Goal: Transaction & Acquisition: Purchase product/service

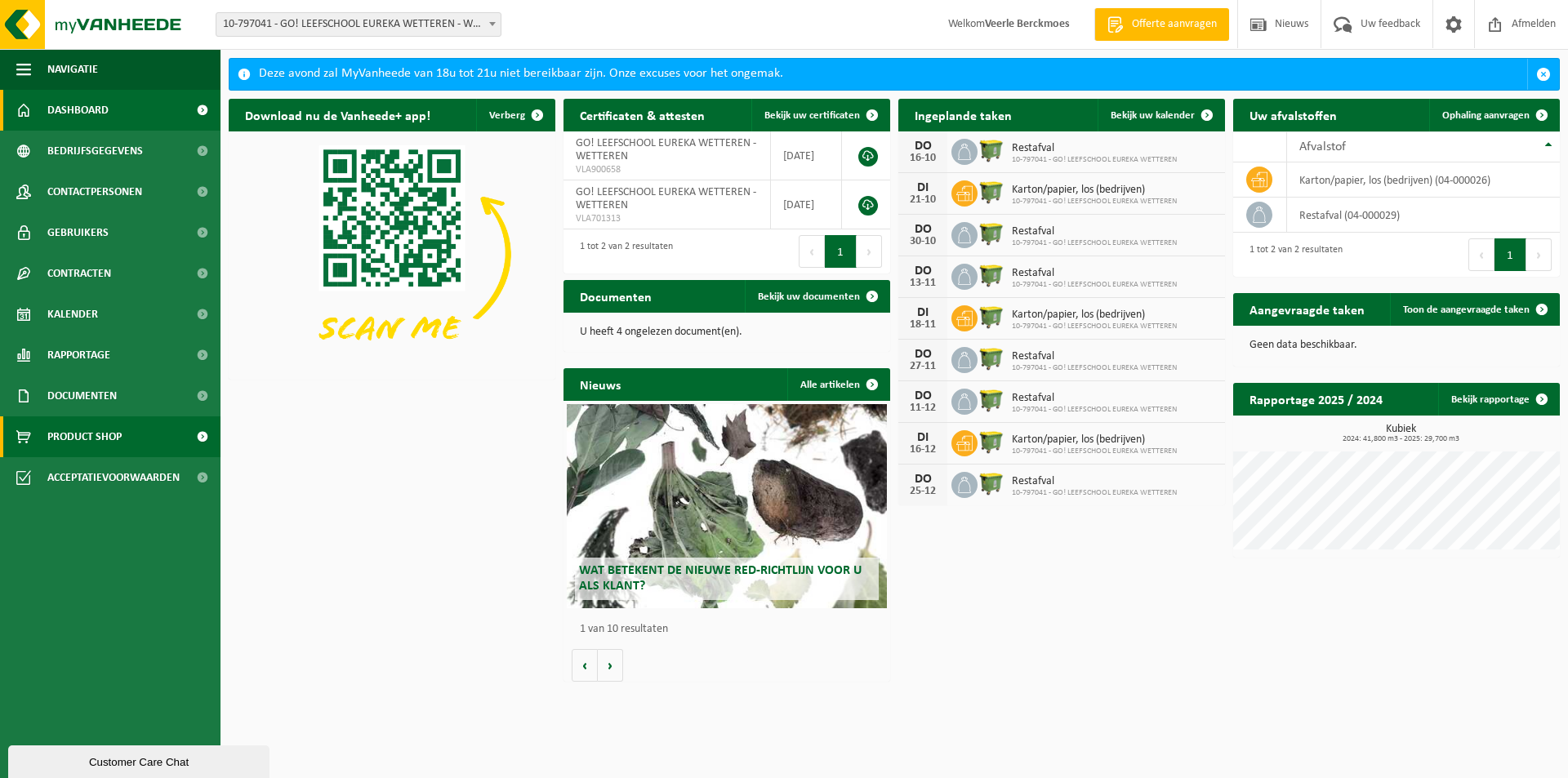
click at [90, 441] on span "Product Shop" at bounding box center [85, 437] width 75 height 41
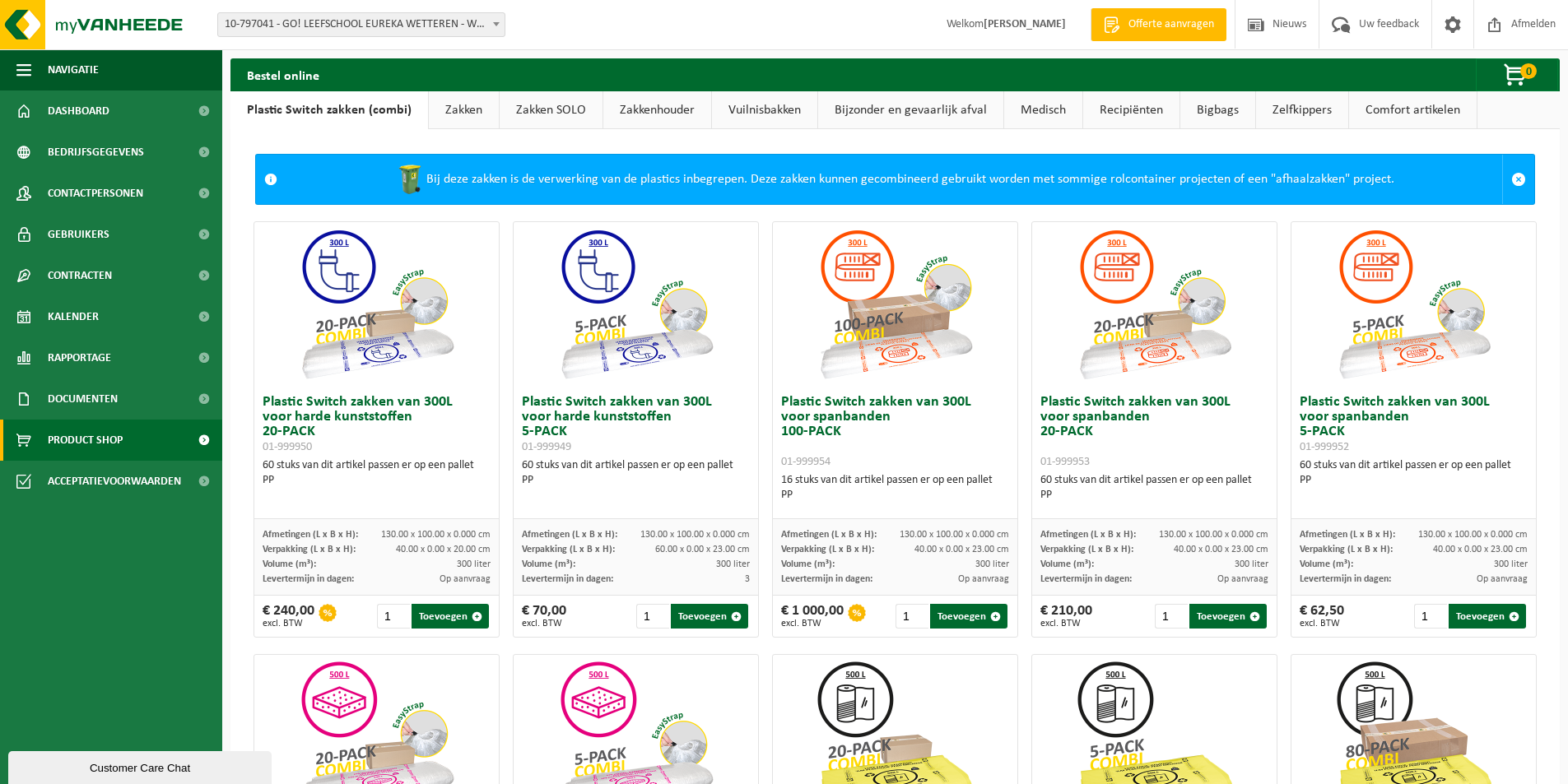
click at [450, 110] on link "Zakken" at bounding box center [463, 110] width 70 height 38
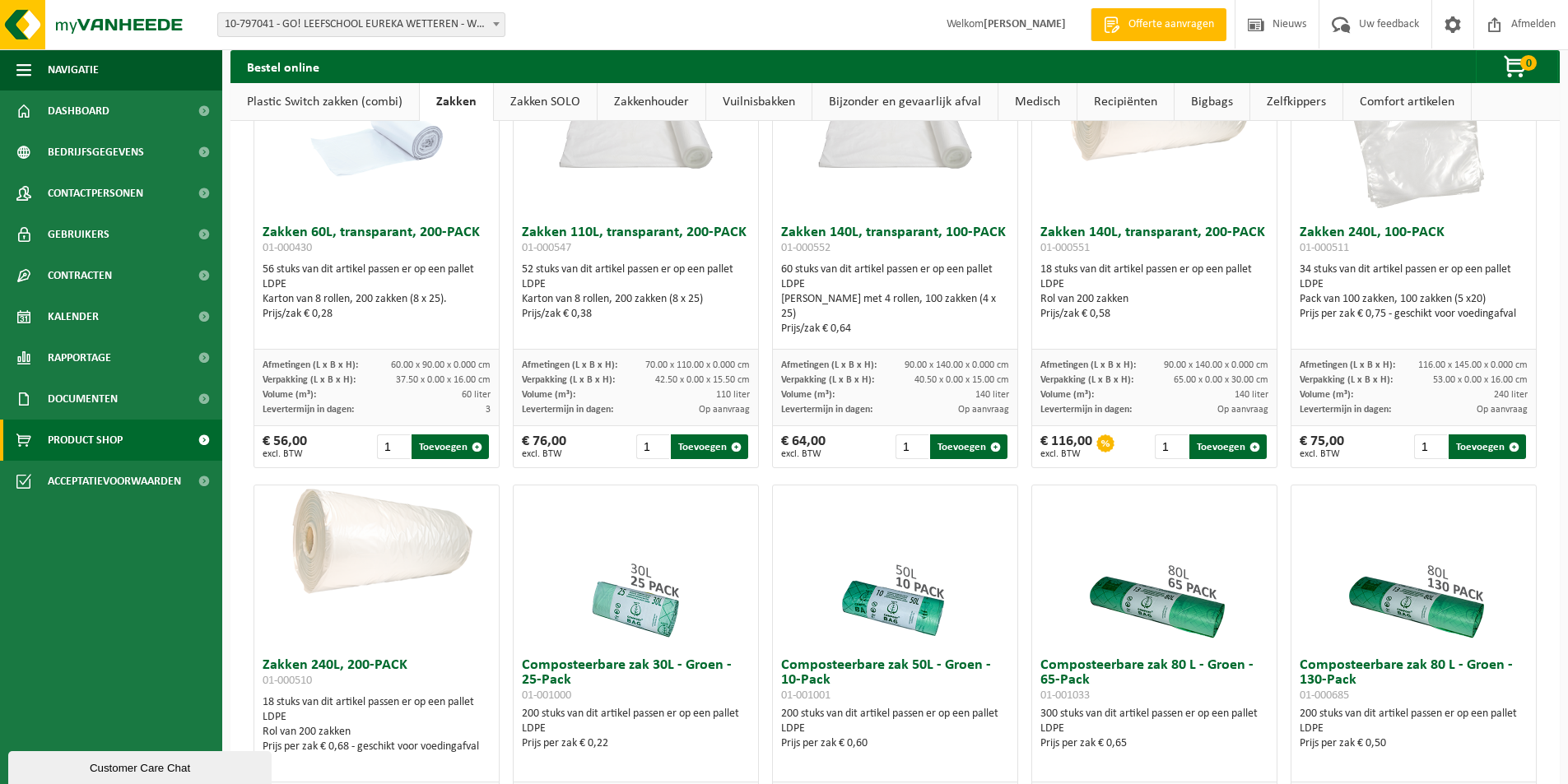
scroll to position [165, 0]
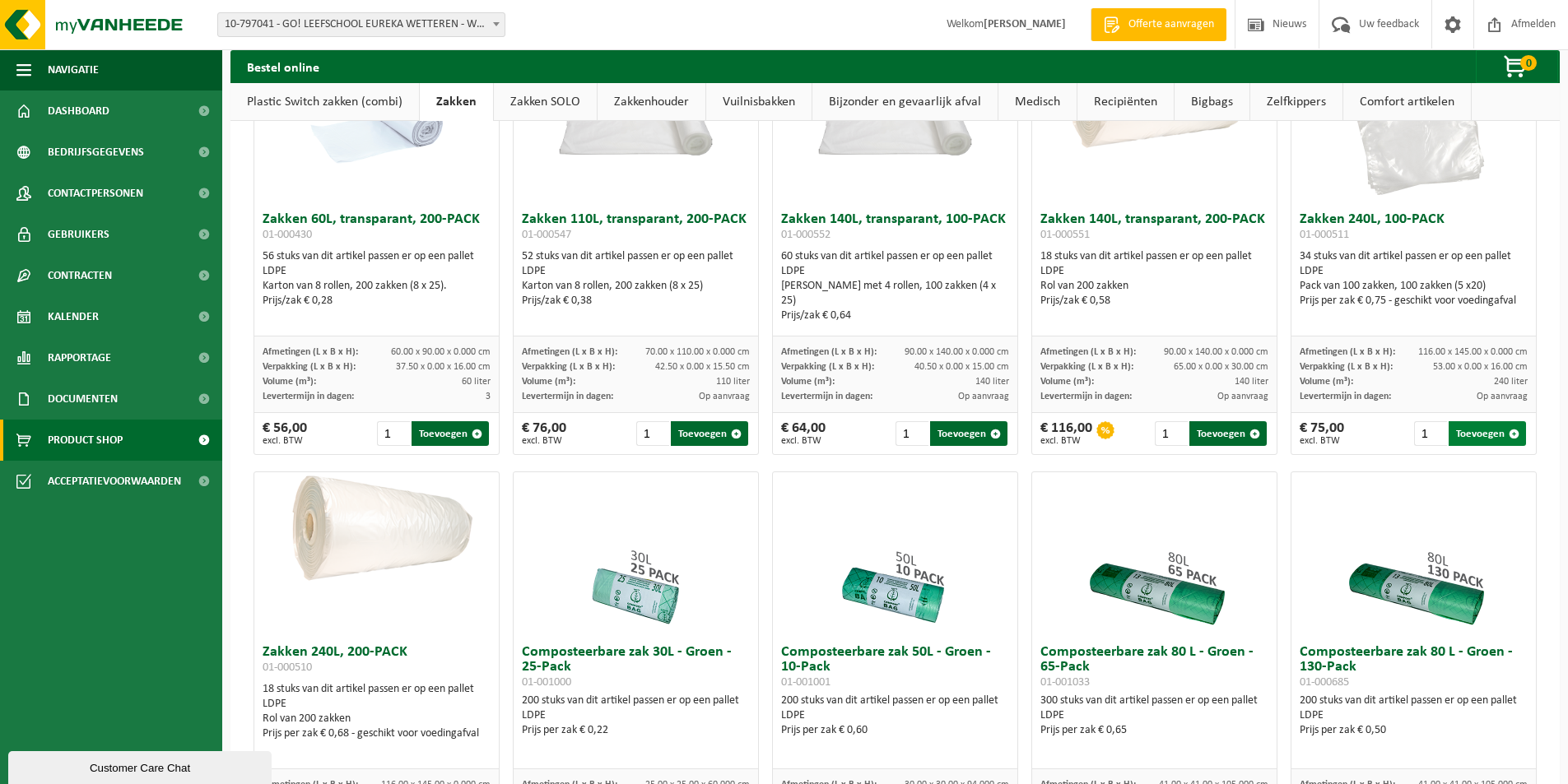
click at [1473, 446] on button "Toevoegen" at bounding box center [1487, 433] width 78 height 25
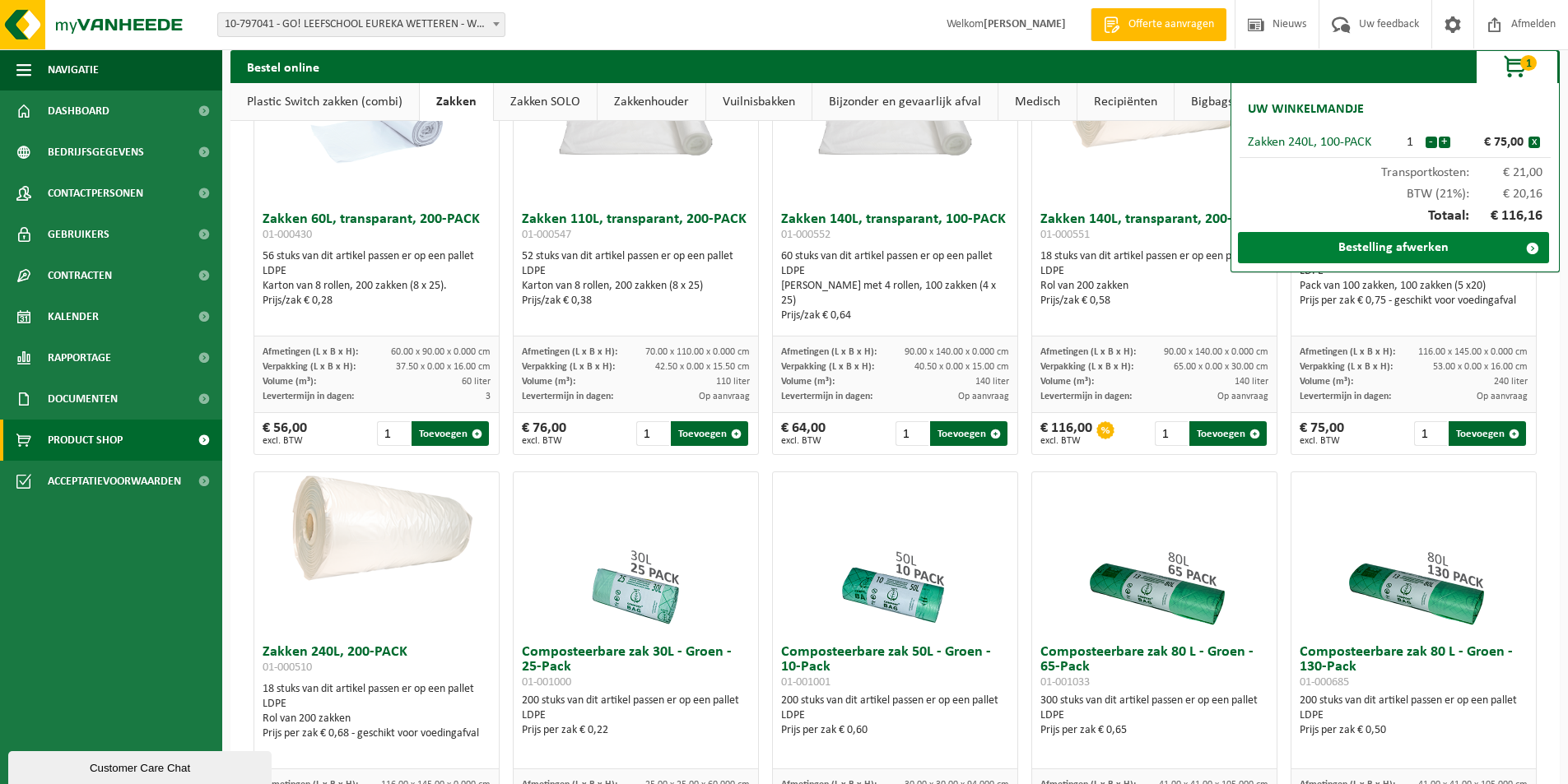
click at [1392, 241] on link "Bestelling afwerken" at bounding box center [1394, 248] width 311 height 31
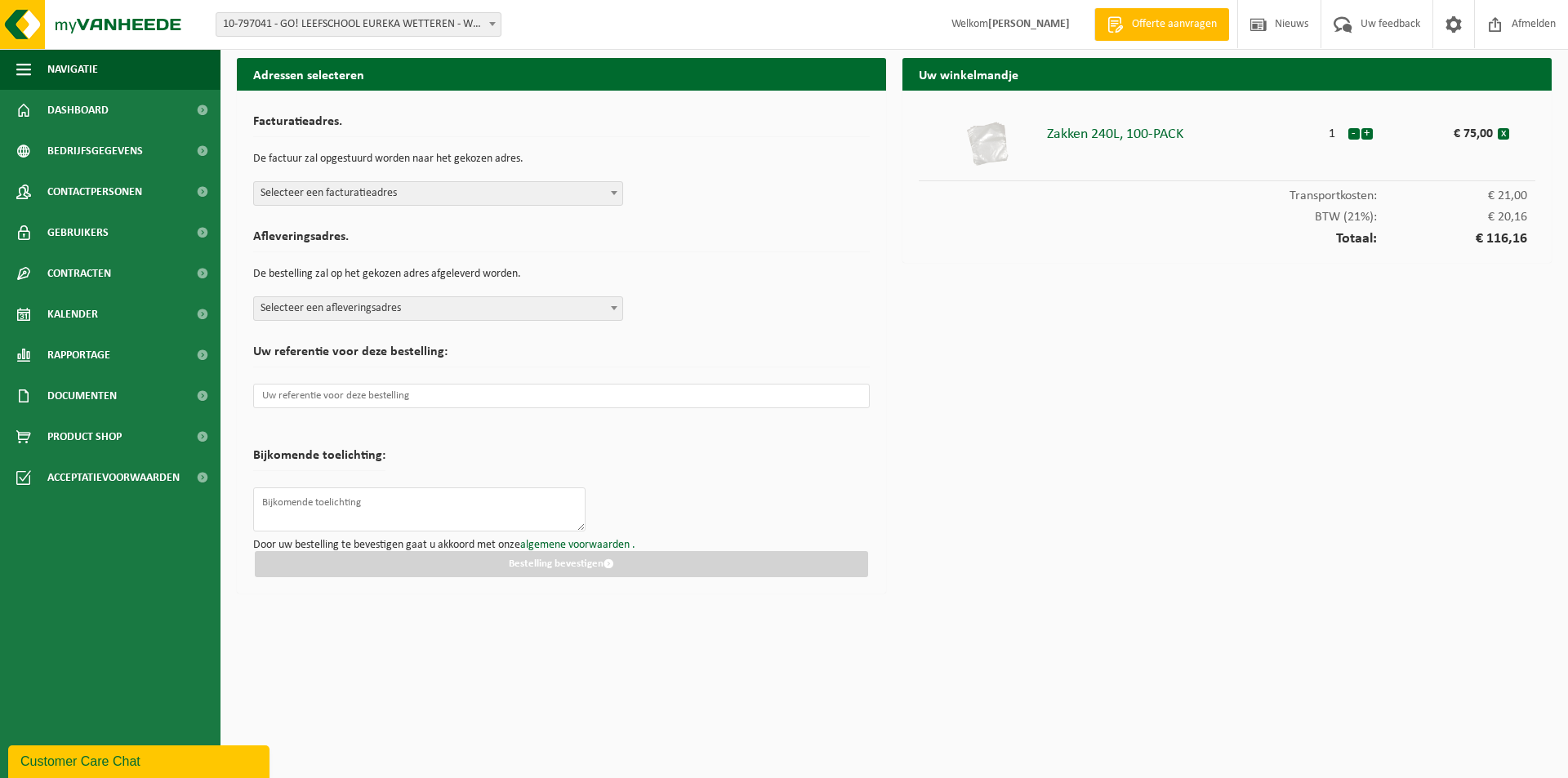
click at [613, 199] on span at bounding box center [614, 193] width 16 height 21
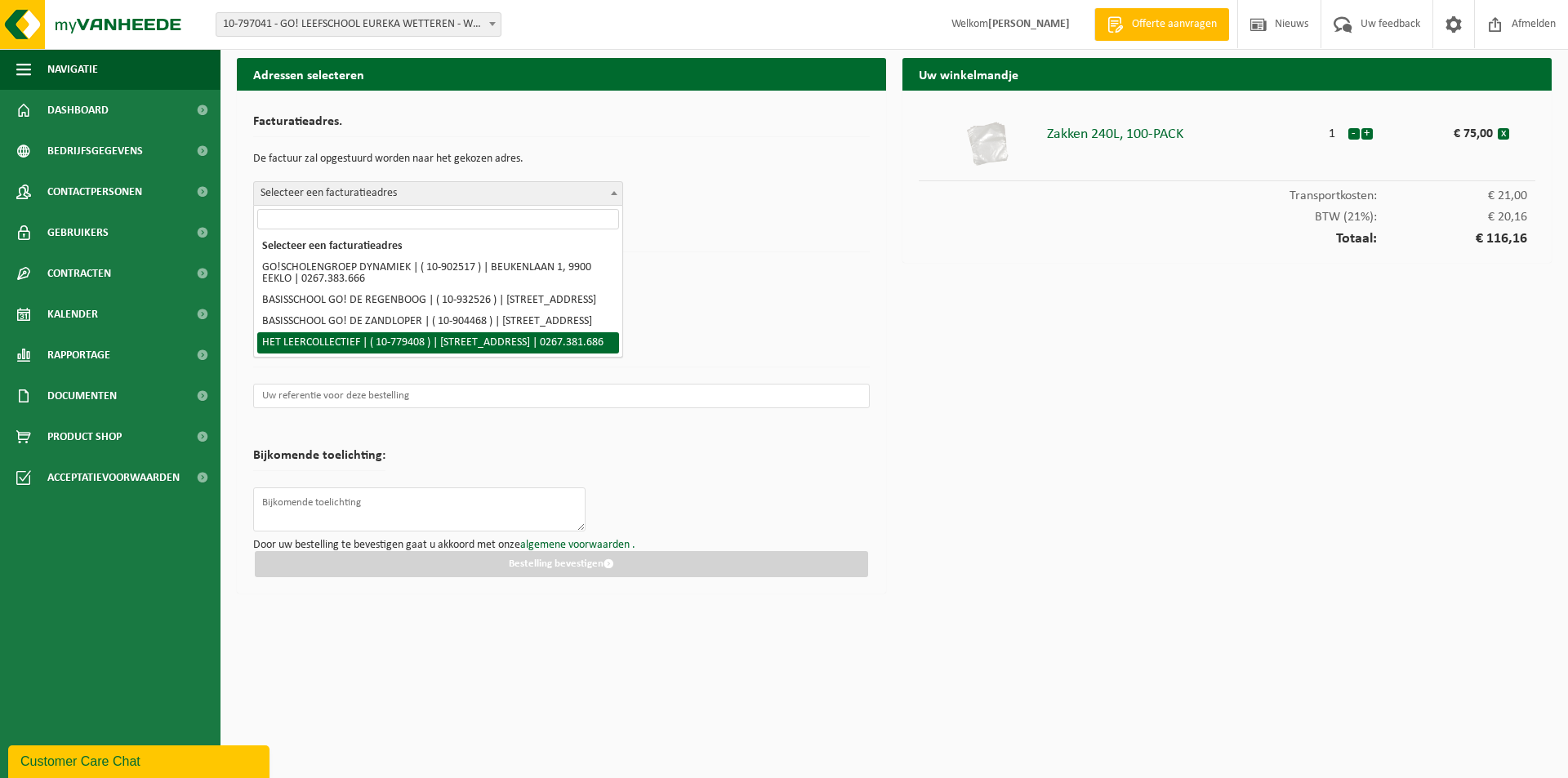
select select "32905"
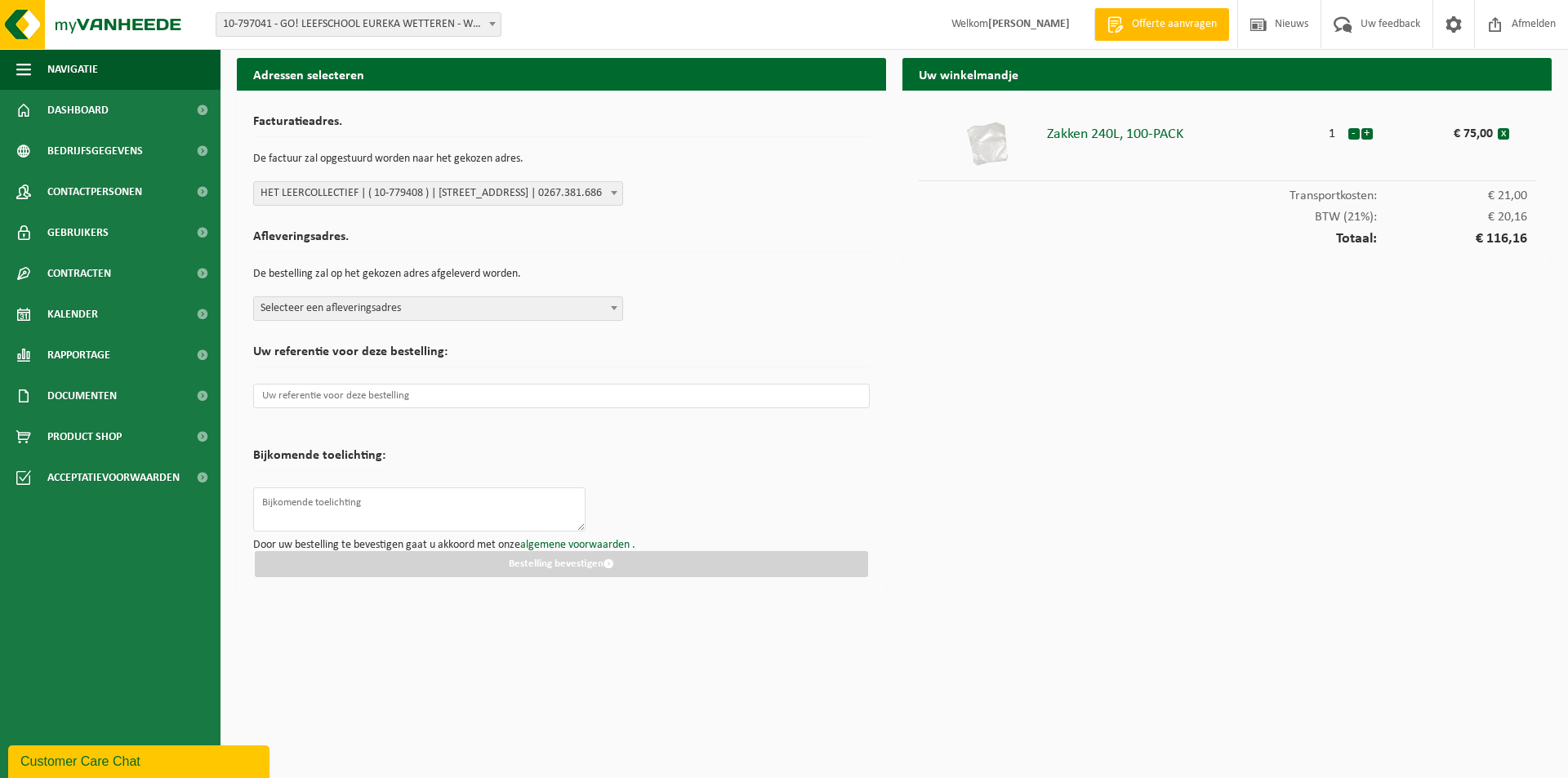
click at [603, 305] on span "Selecteer een afleveringsadres" at bounding box center [437, 309] width 368 height 23
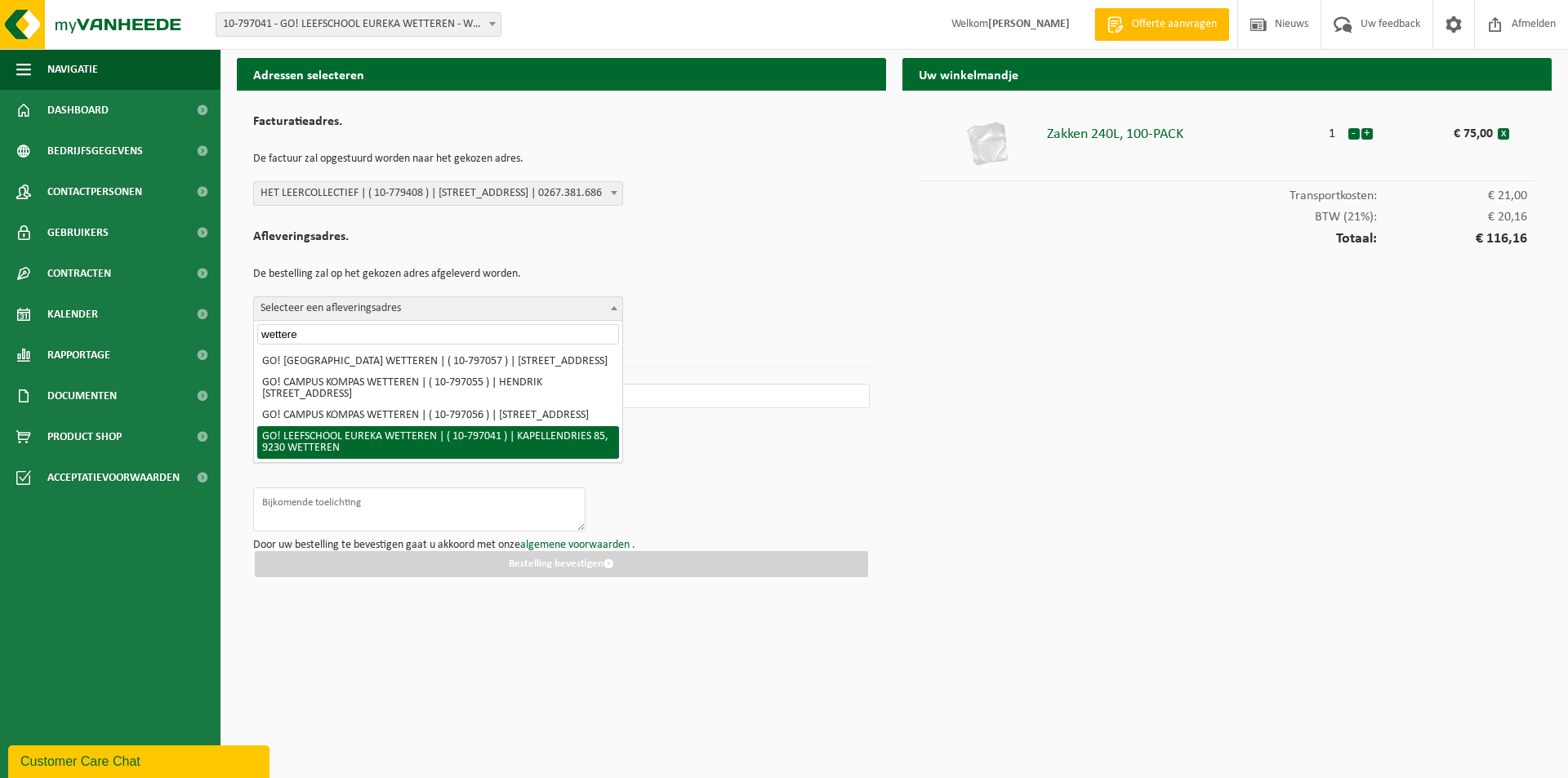
type input "wettere"
select select "32914"
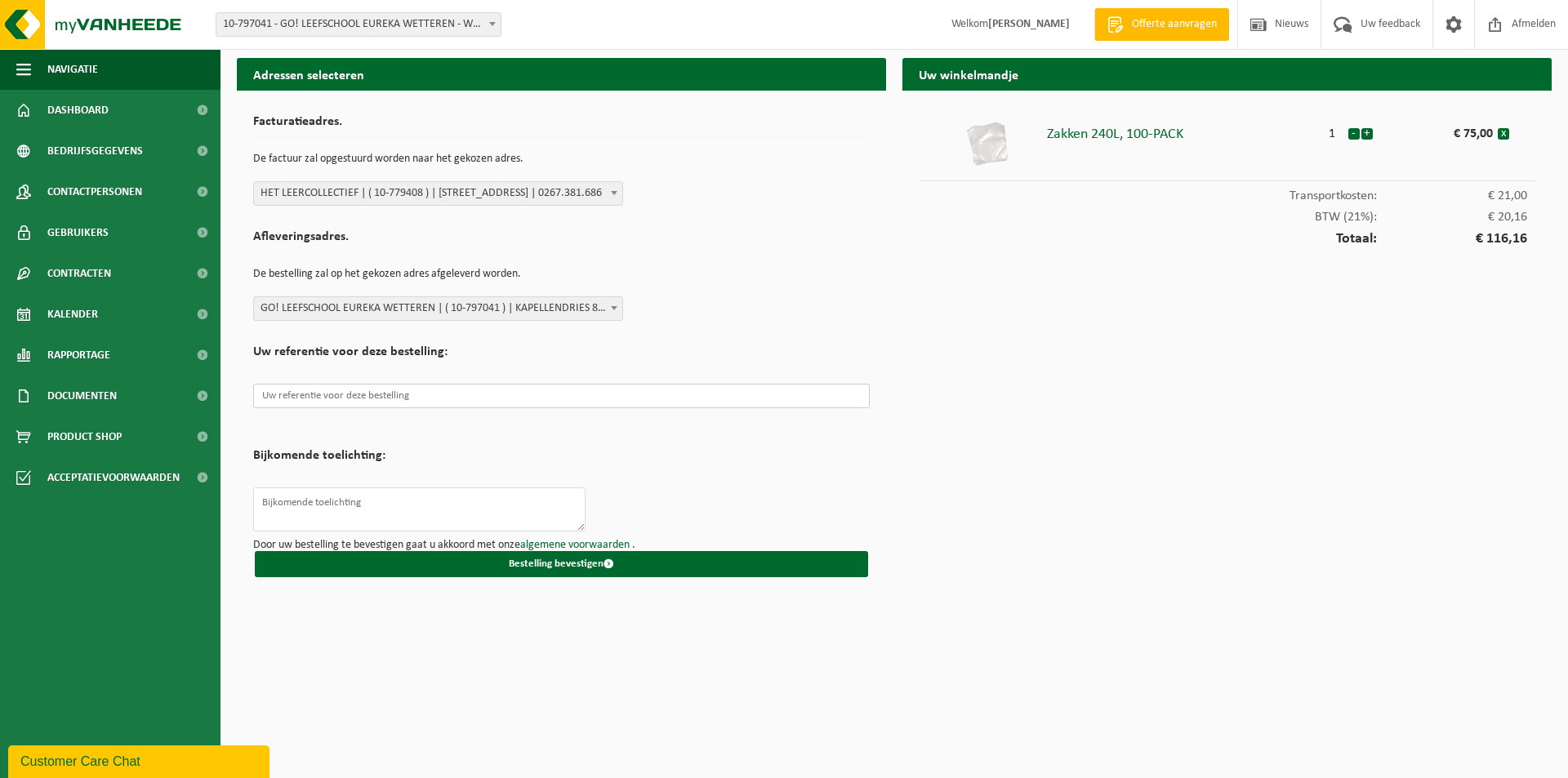
click at [647, 396] on input "text" at bounding box center [560, 396] width 616 height 25
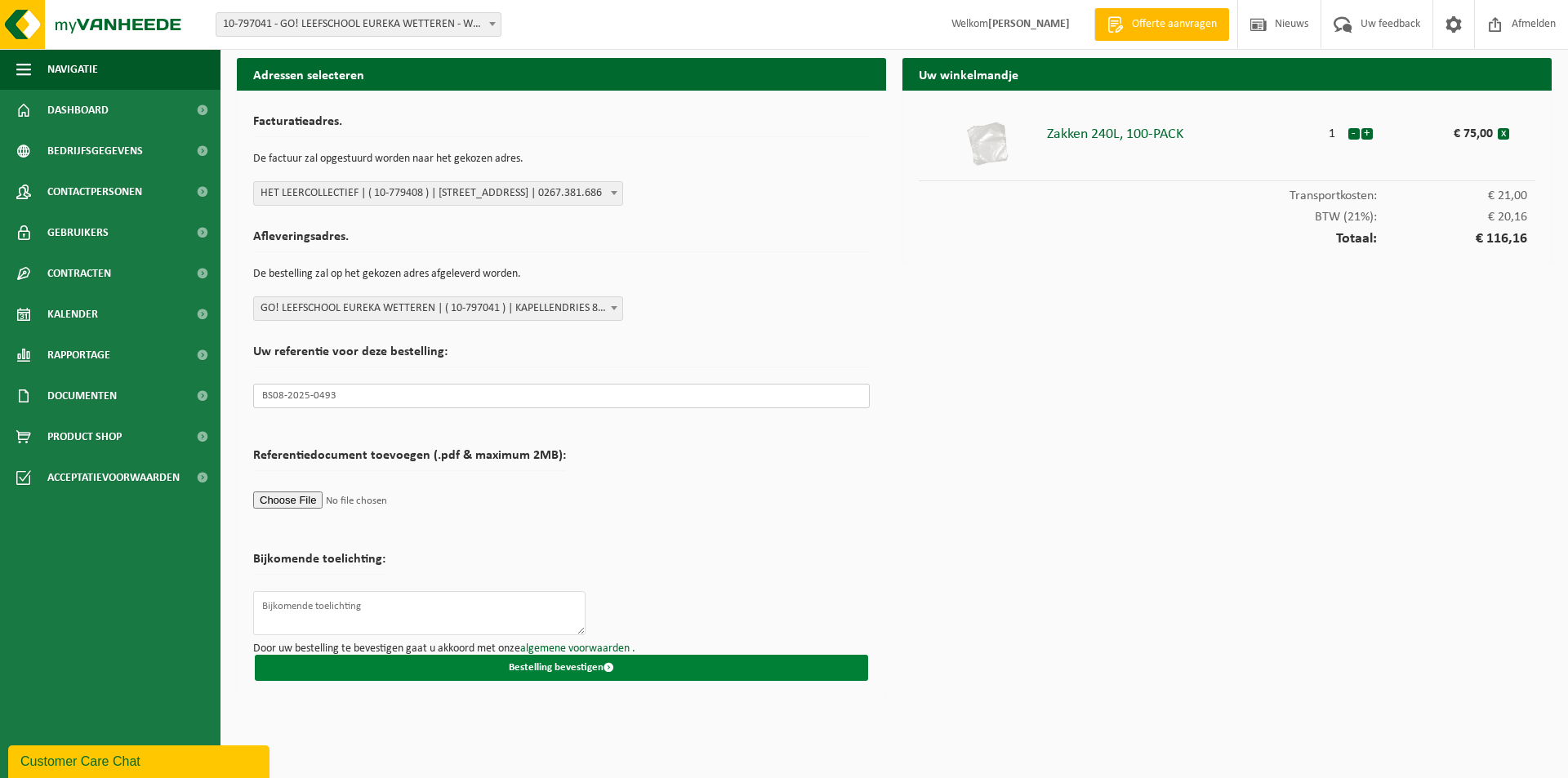
type input "BS08-2025-0493"
click at [537, 666] on button "Bestelling bevestigen" at bounding box center [560, 668] width 613 height 26
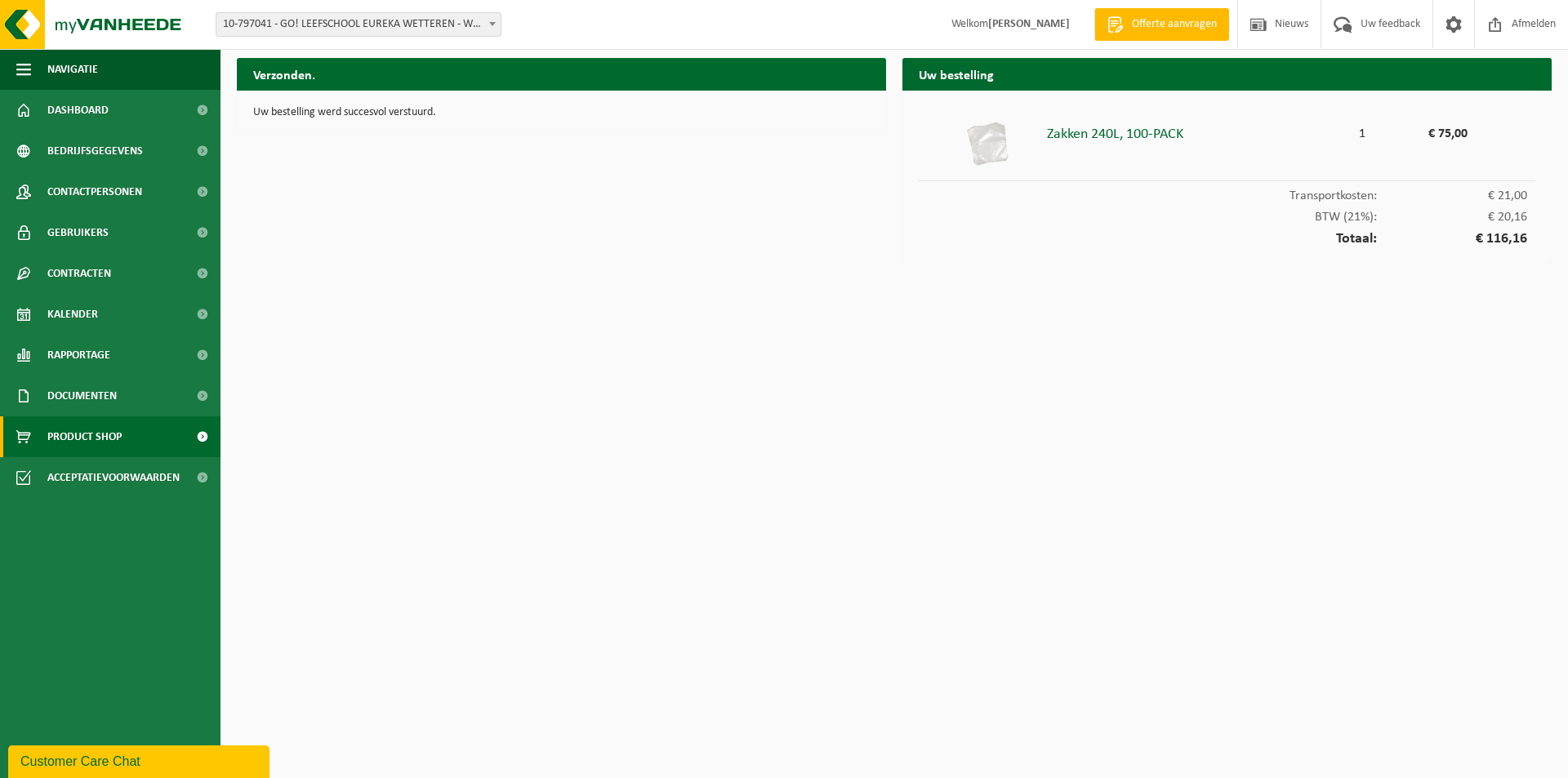
click at [83, 423] on span "Product Shop" at bounding box center [85, 437] width 75 height 41
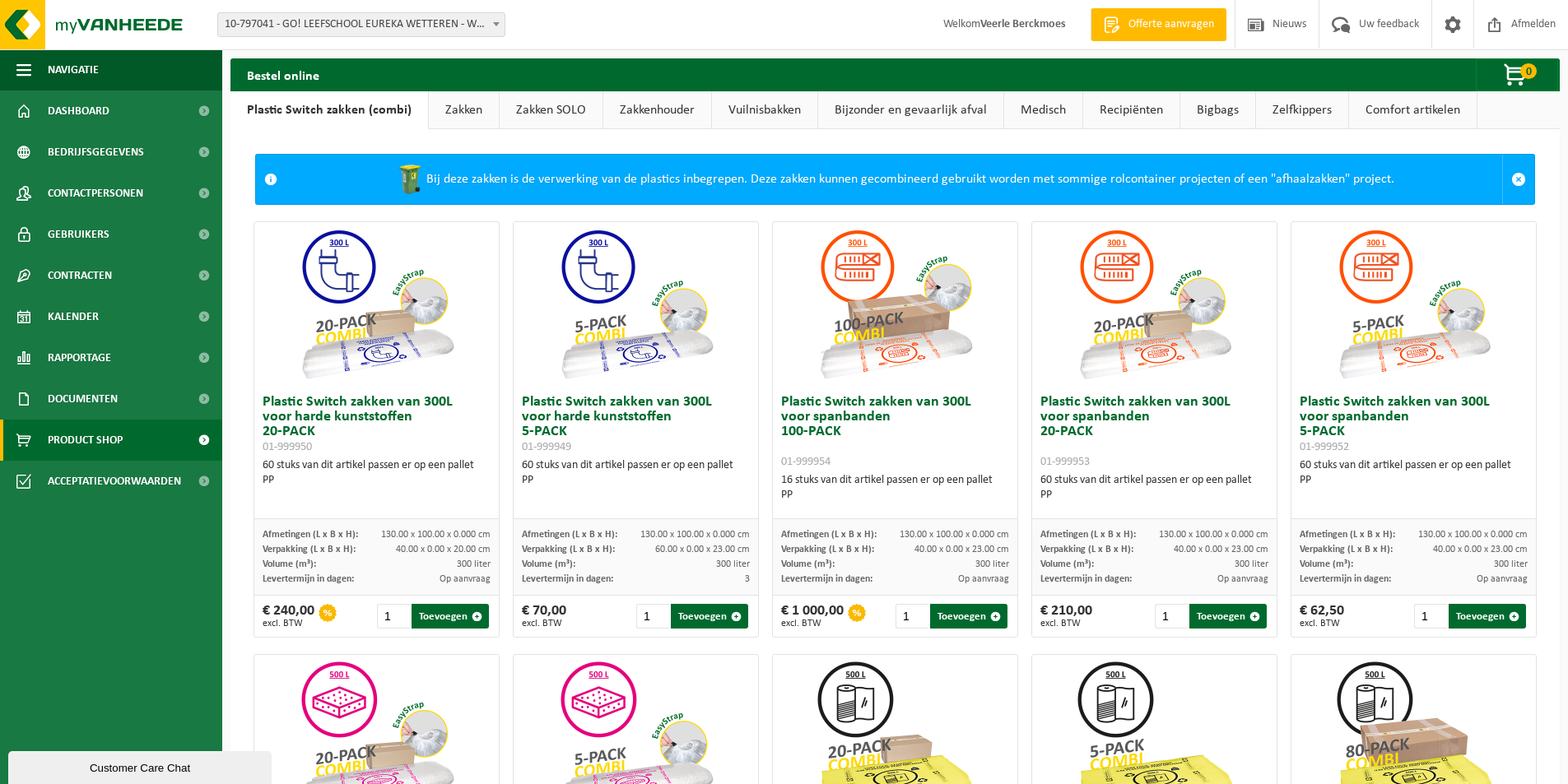
click at [1025, 109] on link "Medisch" at bounding box center [1043, 110] width 79 height 38
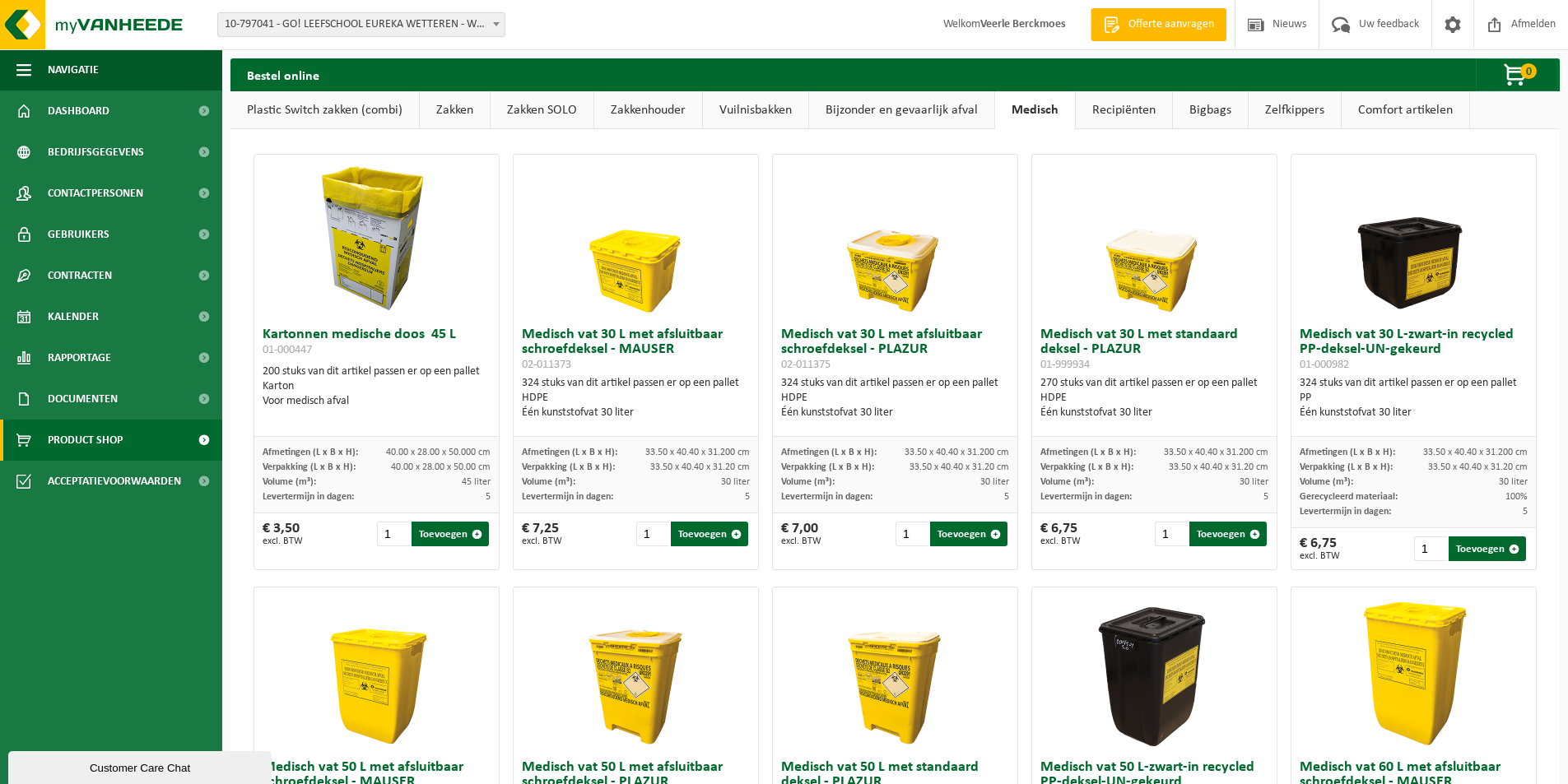
click at [1136, 112] on link "Recipiënten" at bounding box center [1124, 110] width 96 height 38
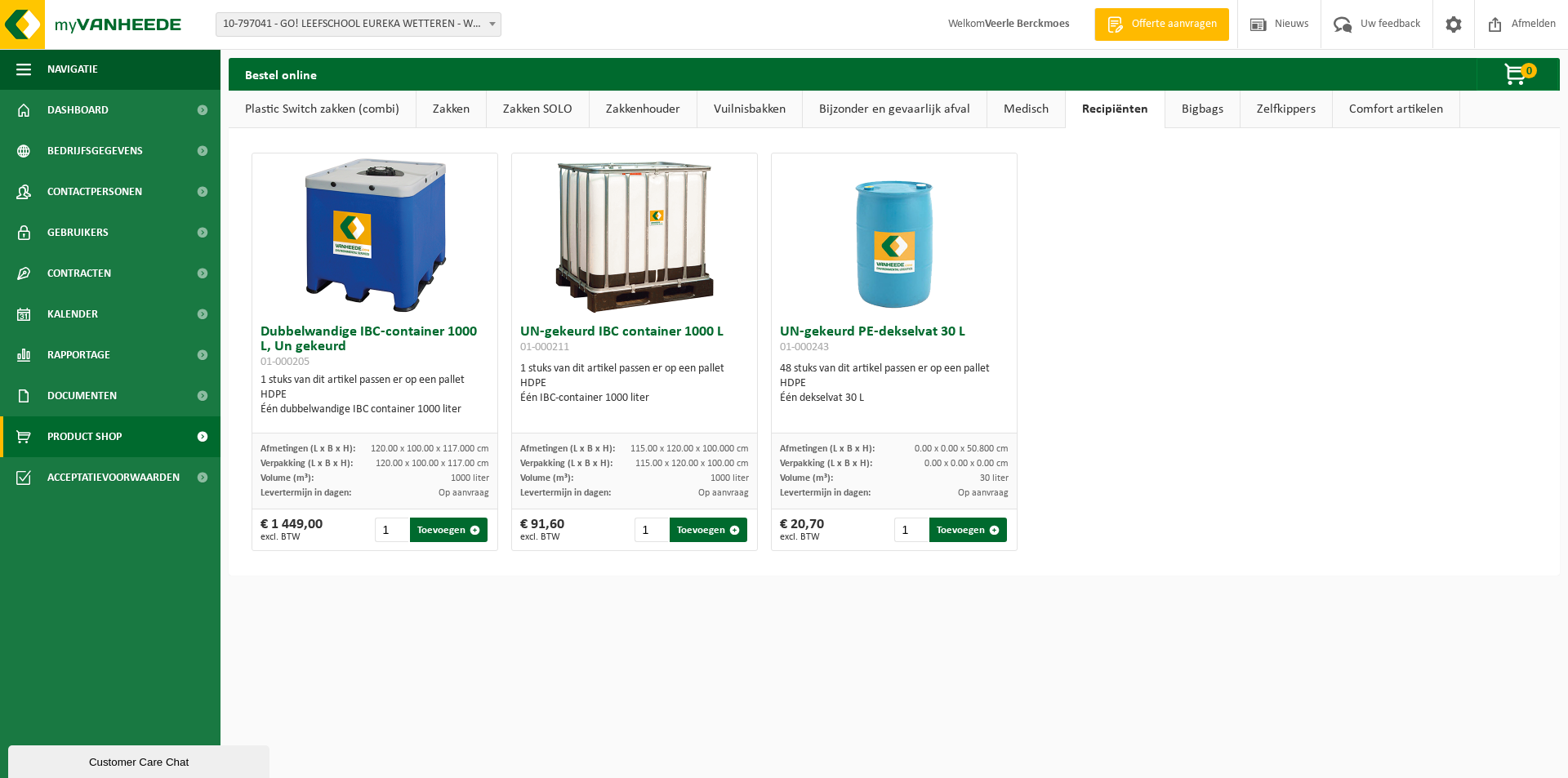
click at [1200, 107] on link "Bigbags" at bounding box center [1202, 109] width 75 height 38
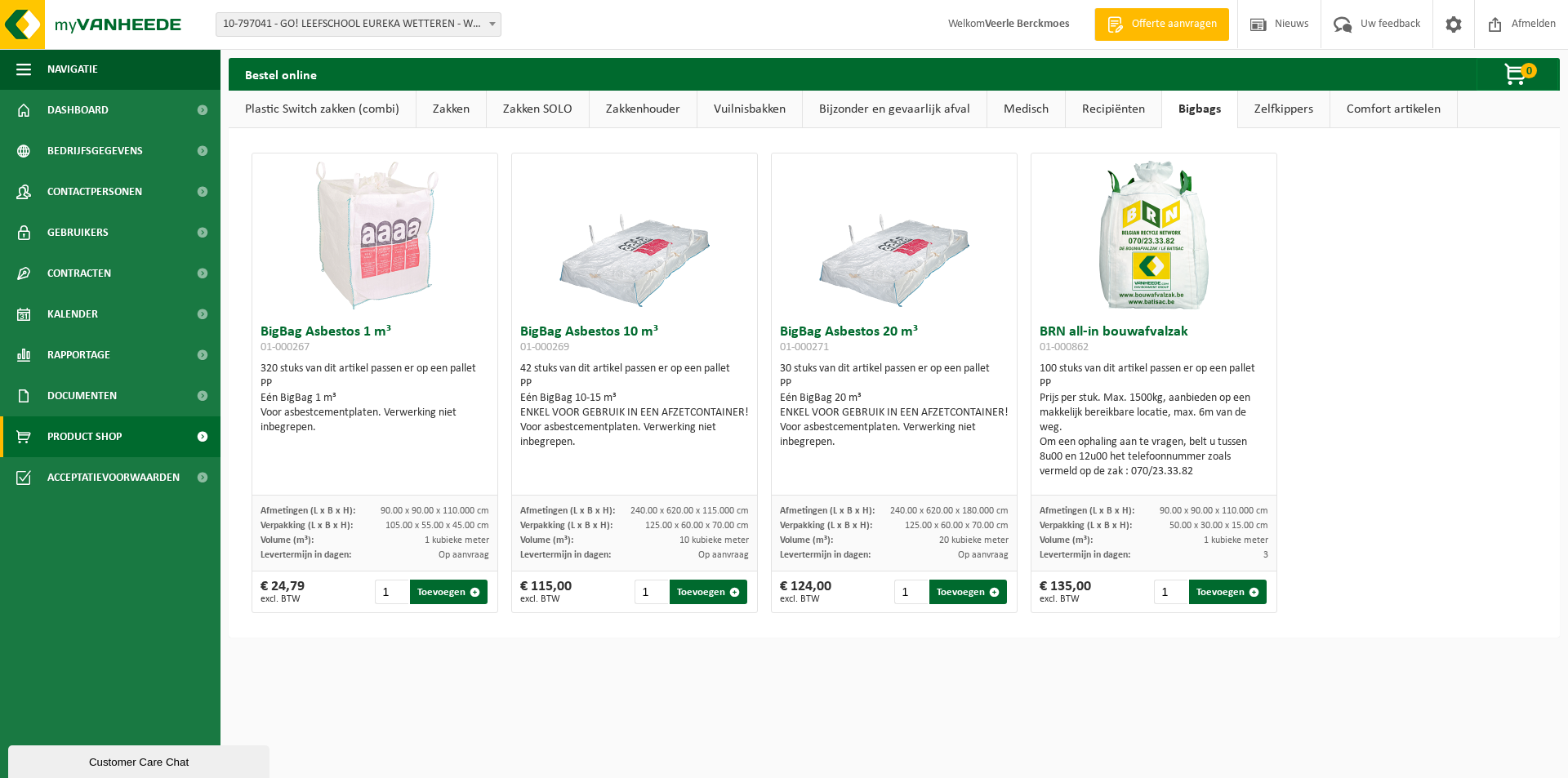
click at [1282, 111] on link "Zelfkippers" at bounding box center [1283, 109] width 91 height 38
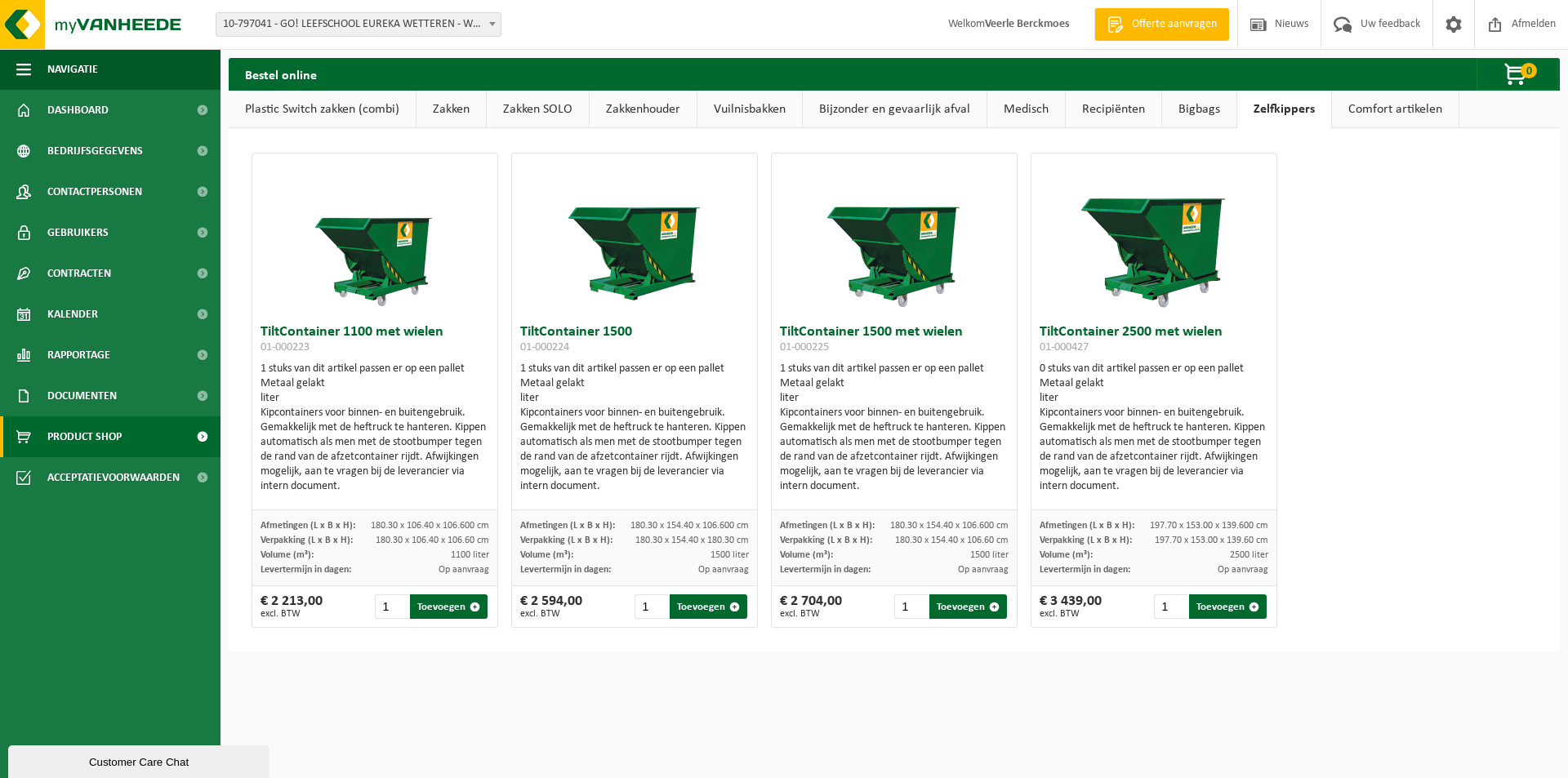
click at [1378, 104] on link "Comfort artikelen" at bounding box center [1395, 109] width 126 height 38
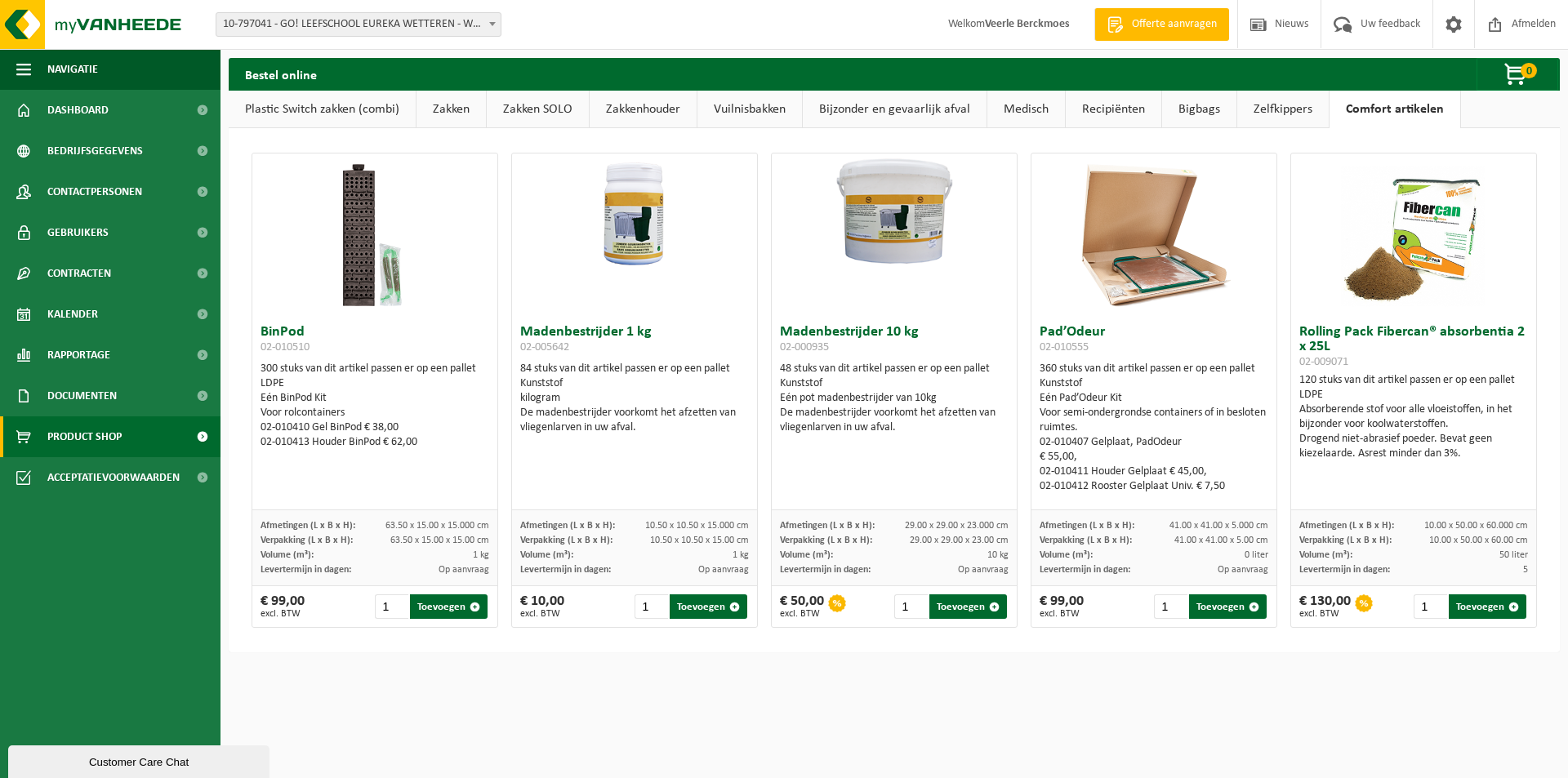
click at [389, 373] on div "300 stuks van dit artikel passen er op een pallet LDPE Eén BinPod Kit Voor rolc…" at bounding box center [374, 405] width 229 height 88
click at [390, 373] on div "300 stuks van dit artikel passen er op een pallet LDPE Eén BinPod Kit Voor rolc…" at bounding box center [374, 405] width 229 height 88
drag, startPoint x: 392, startPoint y: 454, endPoint x: 382, endPoint y: 463, distance: 13.5
click at [391, 454] on div "BinPod 02-010510 300 stuks van dit artikel passen er op een pallet LDPE Eén Bin…" at bounding box center [374, 414] width 245 height 194
click at [720, 109] on link "Vuilnisbakken" at bounding box center [749, 109] width 104 height 38
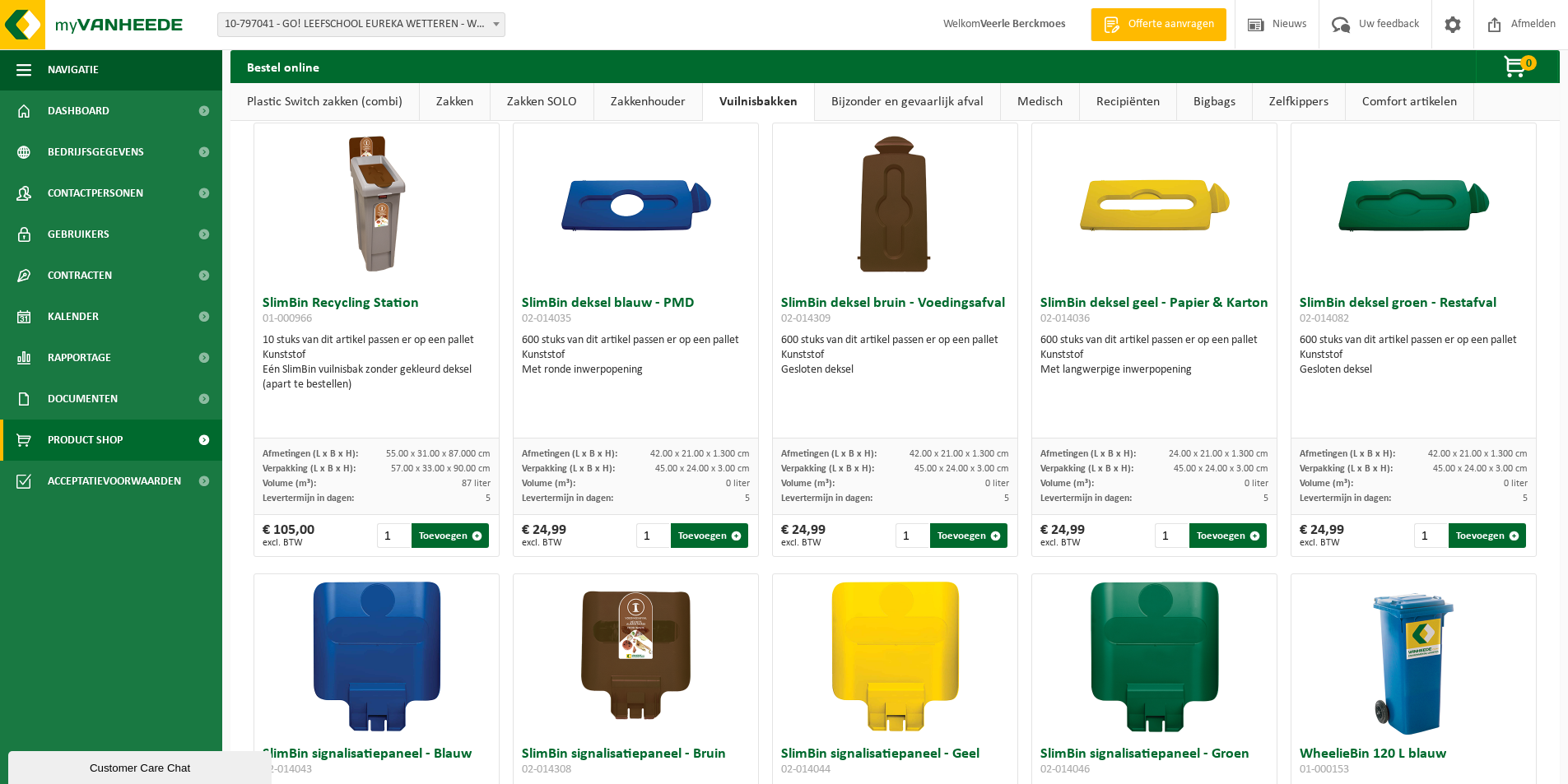
scroll to position [1195, 0]
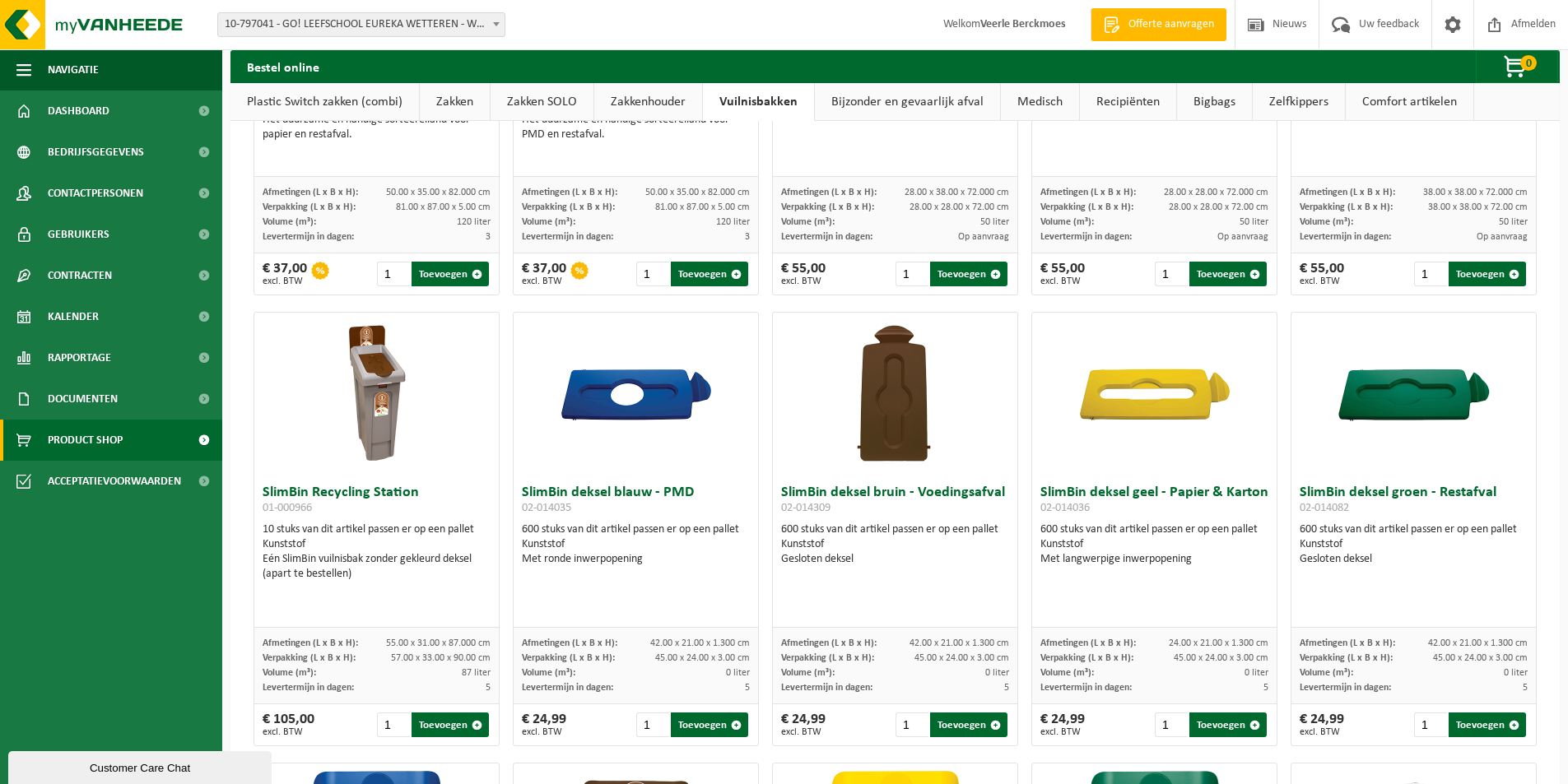
click at [615, 100] on link "Zakkenhouder" at bounding box center [648, 103] width 108 height 38
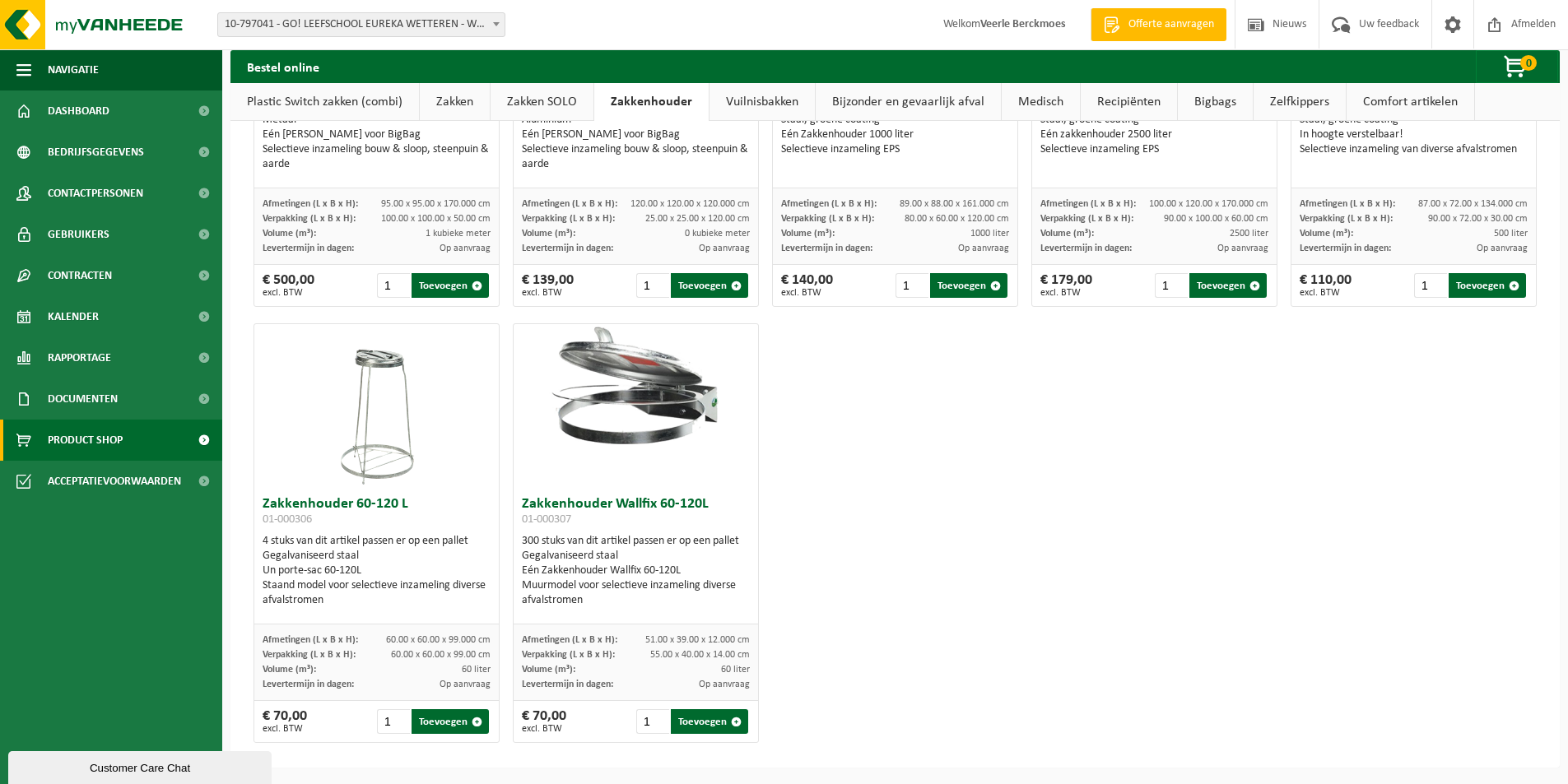
scroll to position [0, 0]
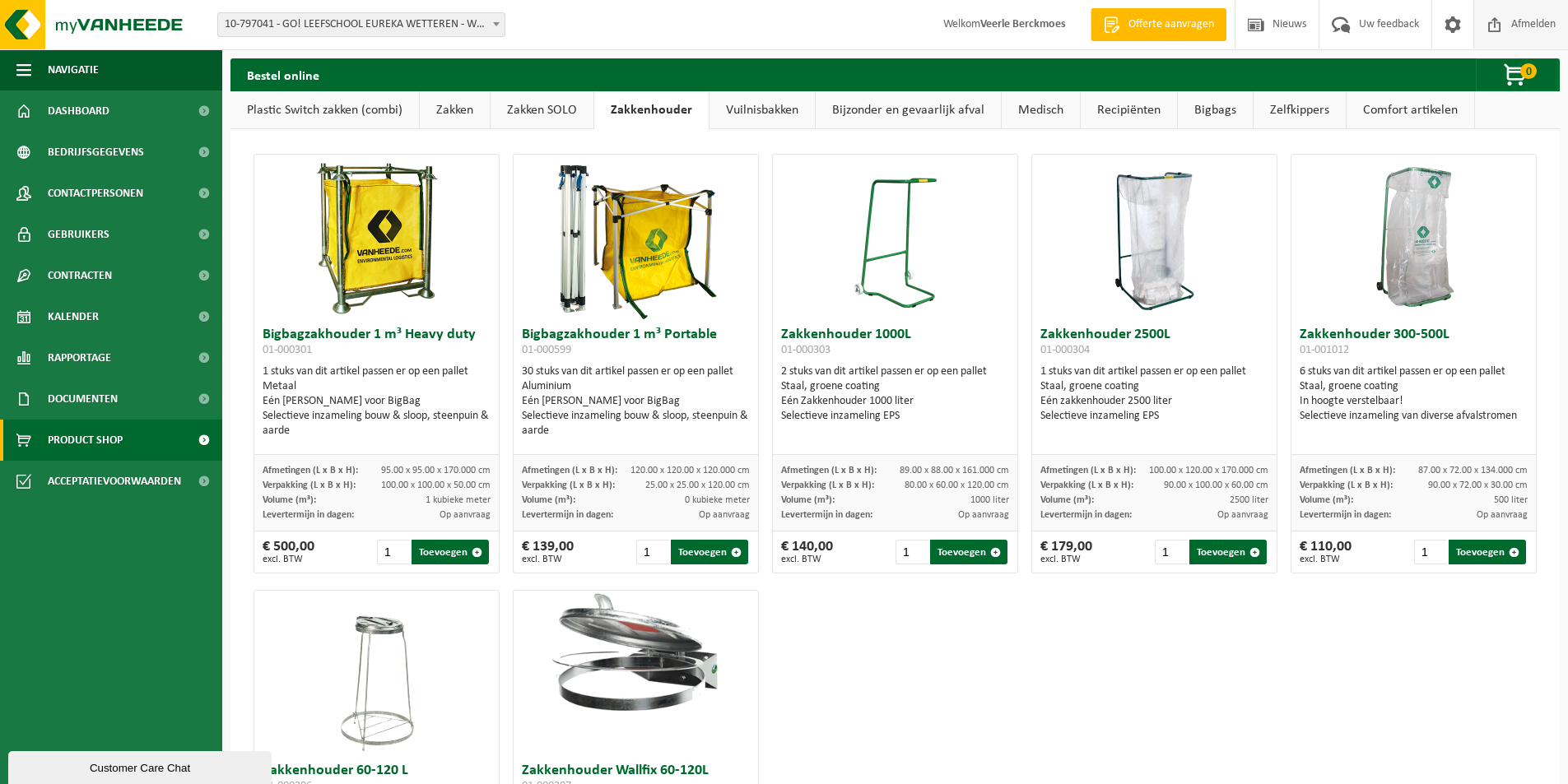
click at [1535, 23] on span "Afmelden" at bounding box center [1533, 24] width 53 height 49
